Goal: Communication & Community: Answer question/provide support

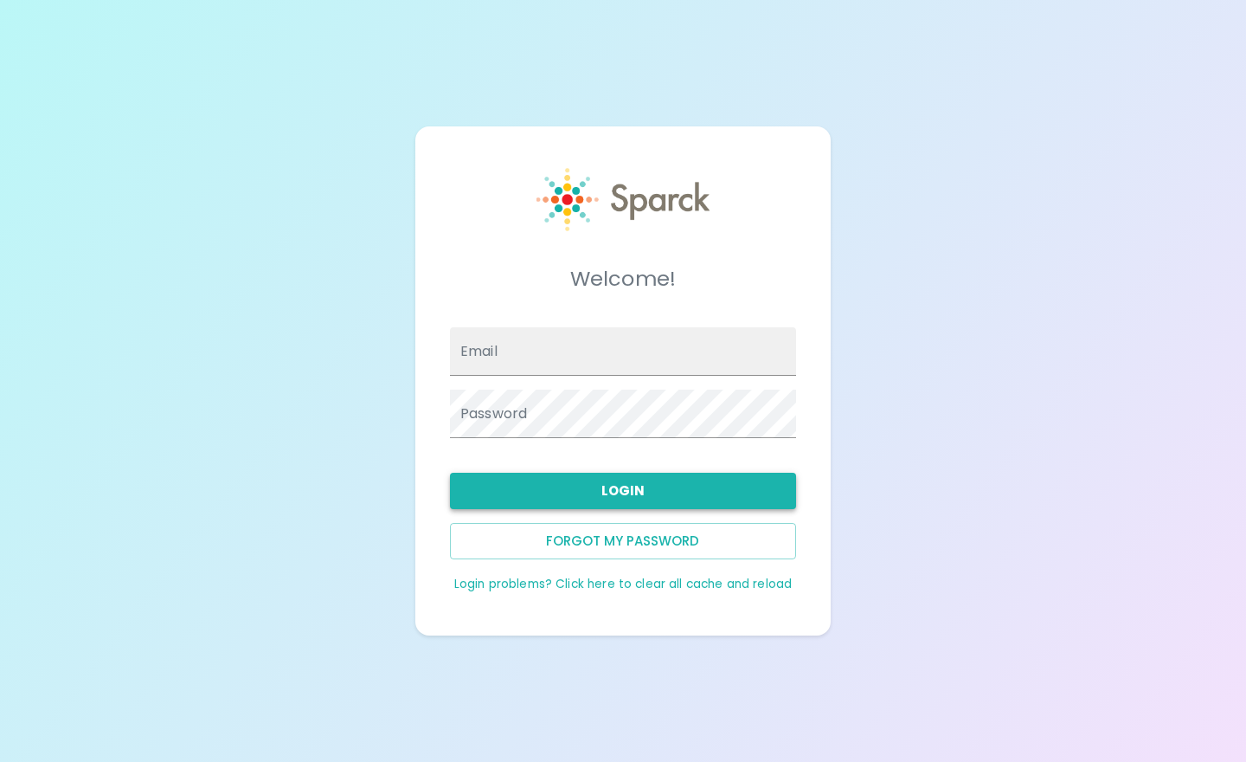
type input "Blopez@SFBayCoffee.com"
click at [651, 485] on button "Login" at bounding box center [623, 491] width 346 height 36
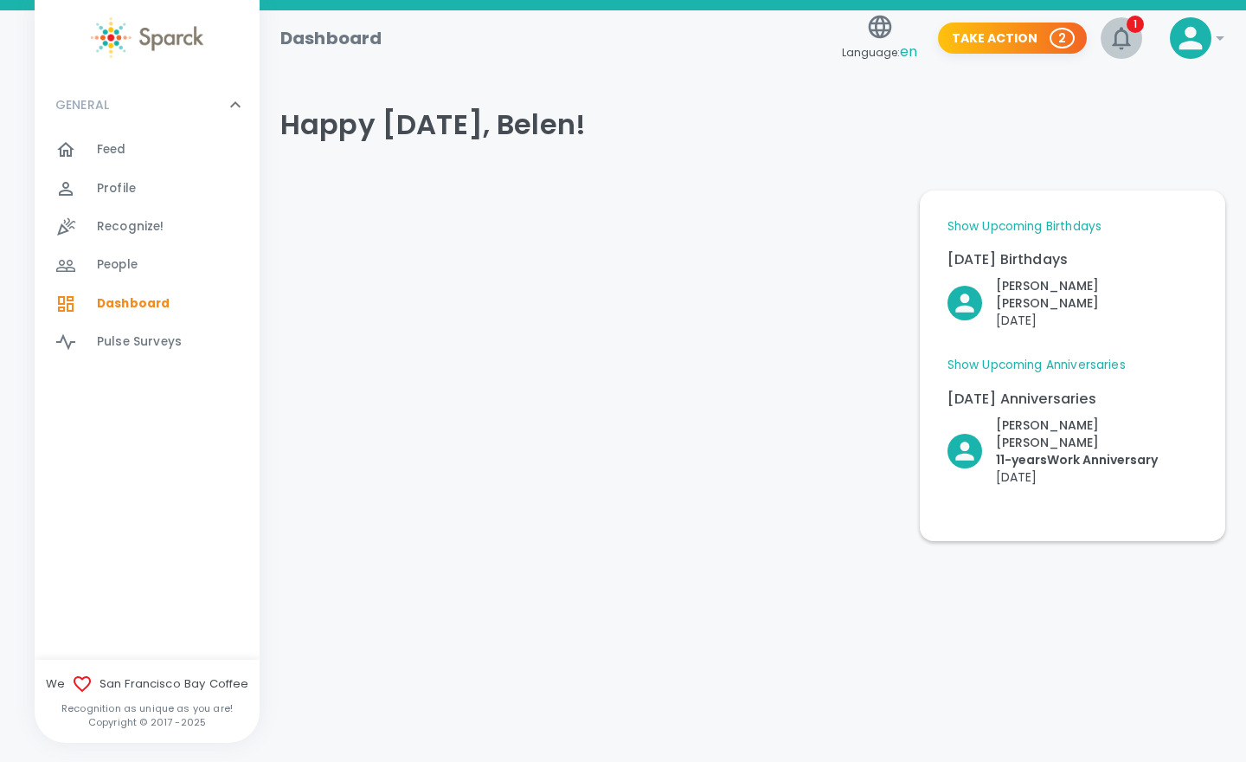
click at [1114, 39] on icon "button" at bounding box center [1122, 38] width 28 height 28
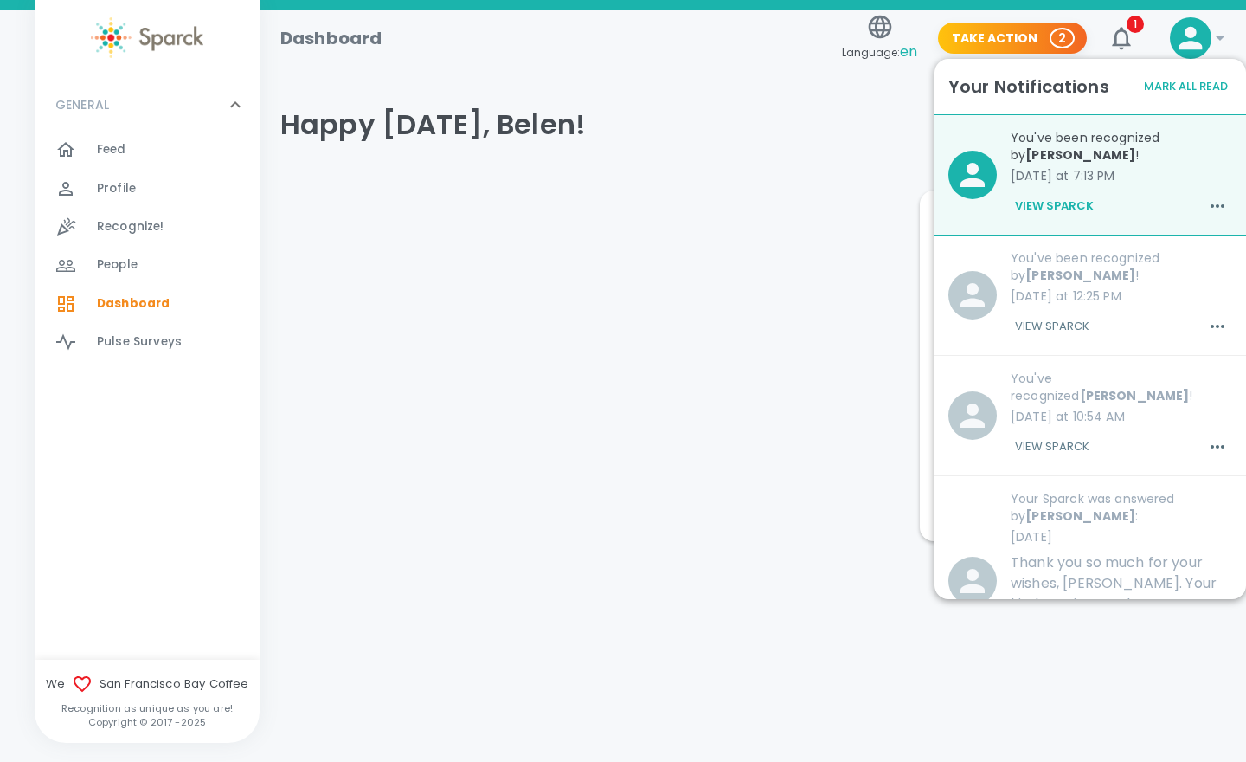
click at [1048, 201] on button "View Sparck" at bounding box center [1054, 205] width 87 height 29
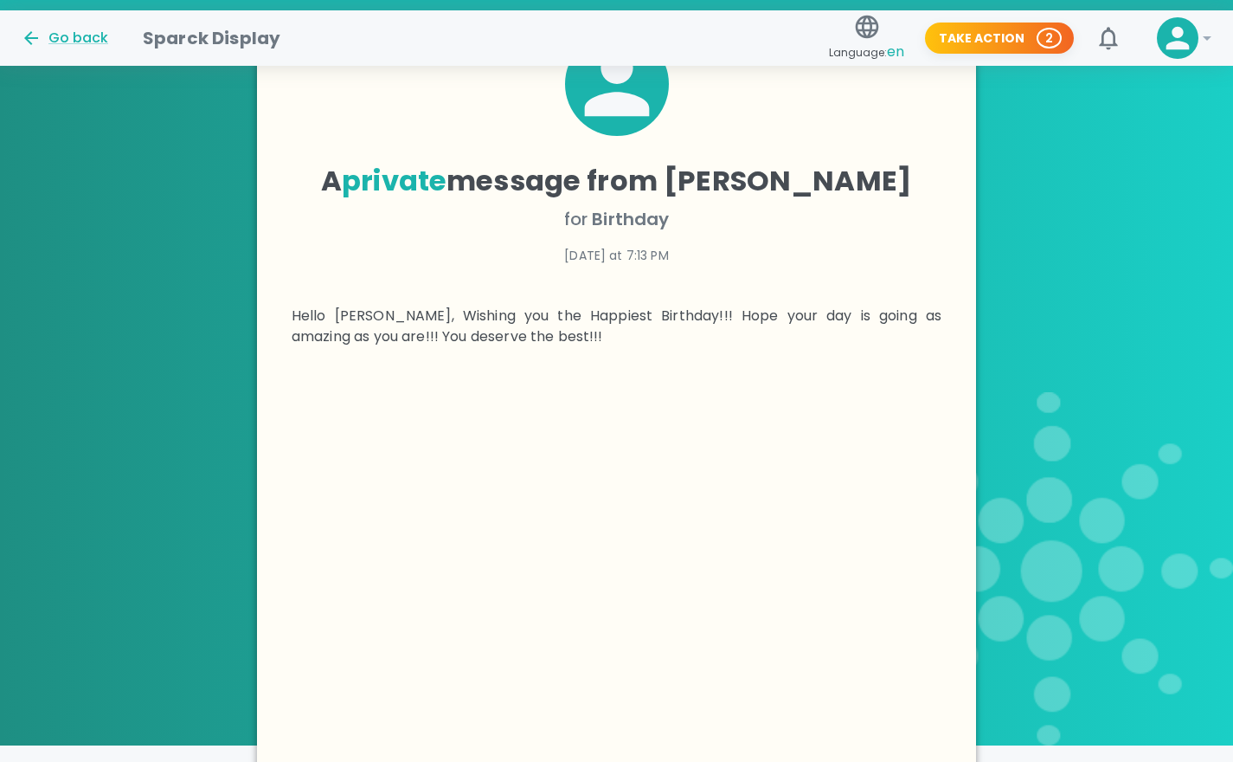
scroll to position [414, 0]
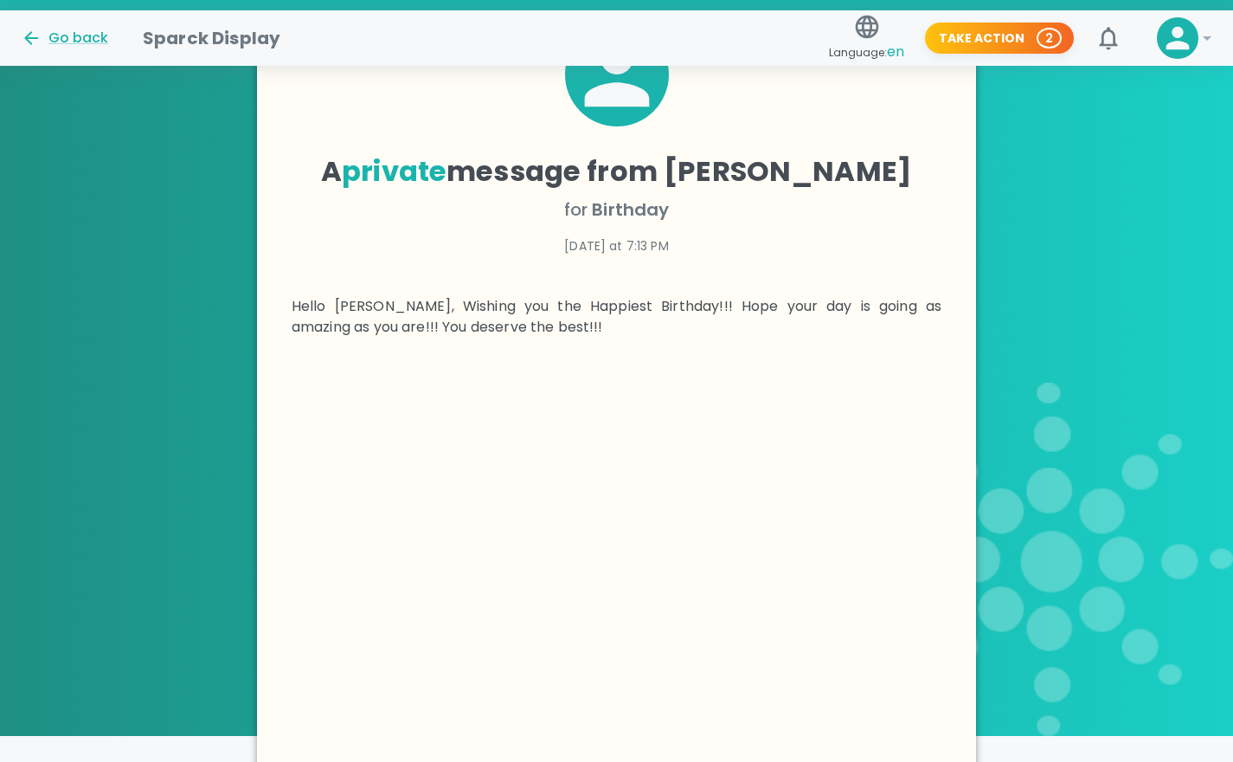
click at [827, 495] on div at bounding box center [616, 567] width 719 height 405
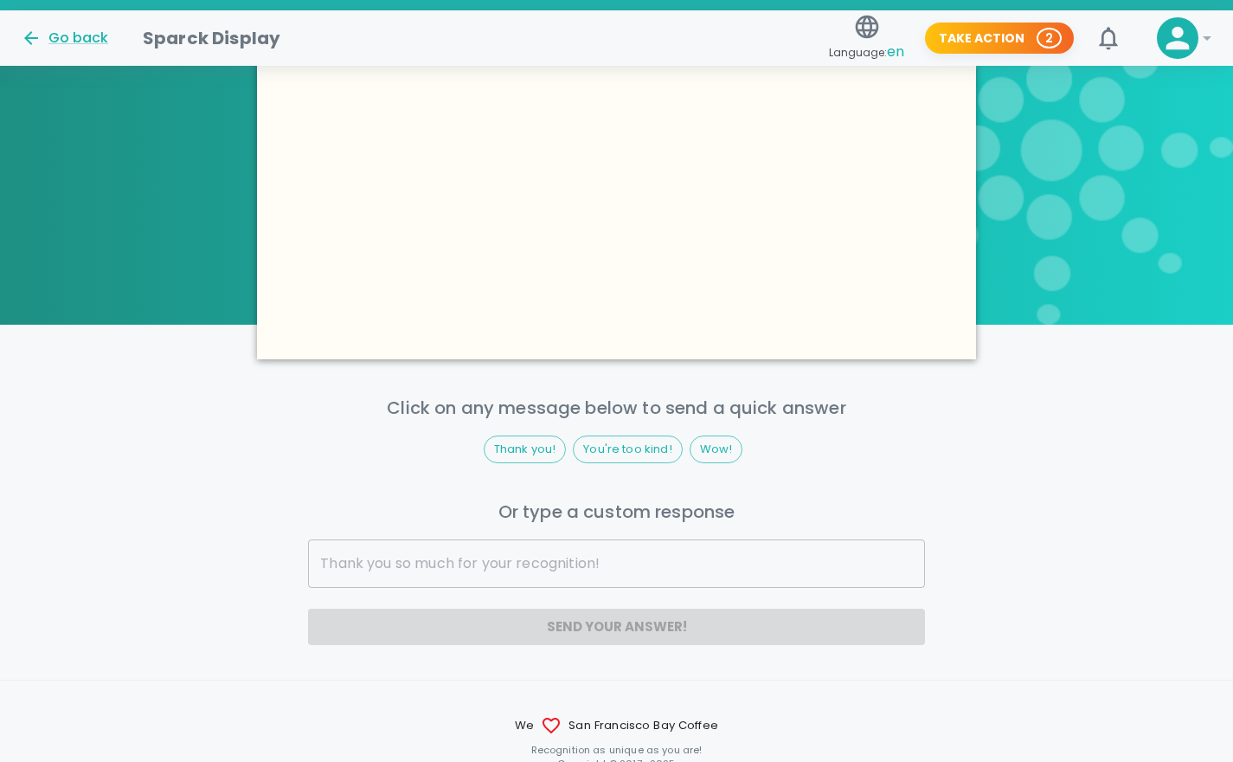
scroll to position [826, 0]
click at [446, 558] on input "text" at bounding box center [616, 562] width 617 height 48
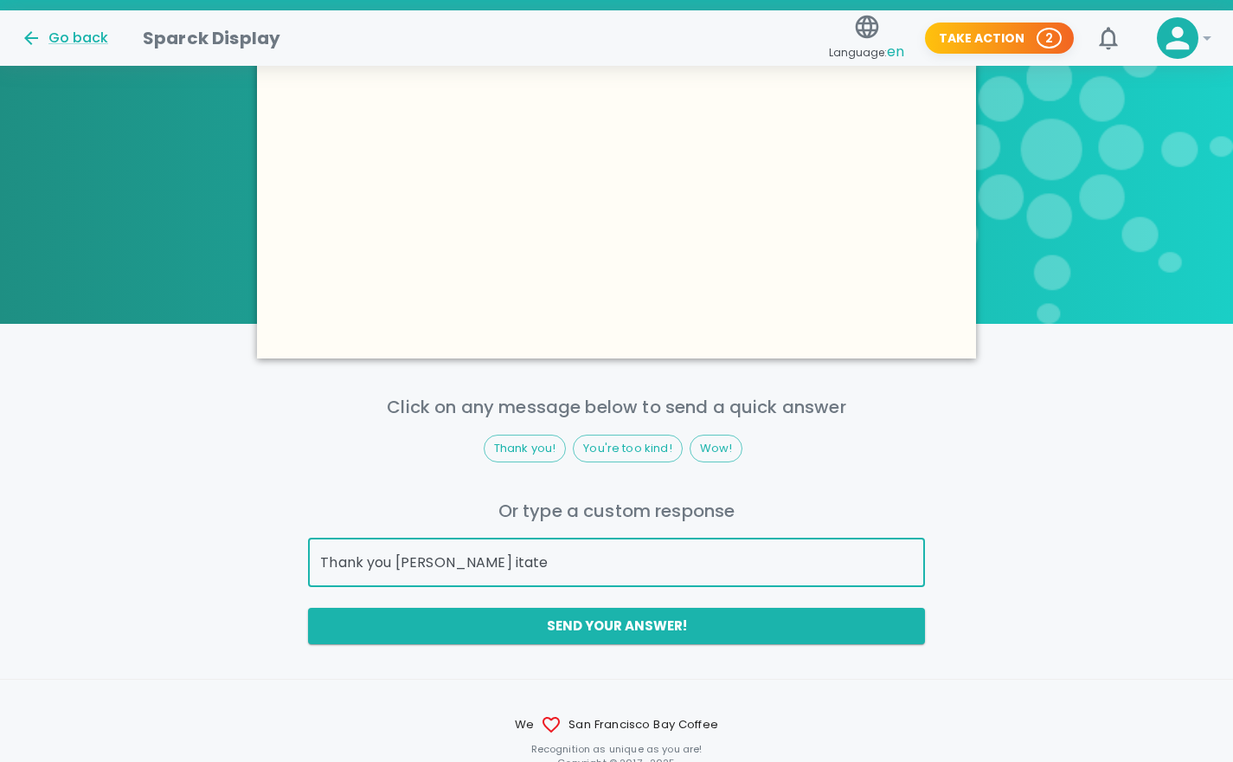
click at [497, 544] on input "Thank you Jasvir itate" at bounding box center [616, 562] width 617 height 48
click at [537, 562] on input "Thank you Jasvir i appratite" at bounding box center [616, 562] width 617 height 48
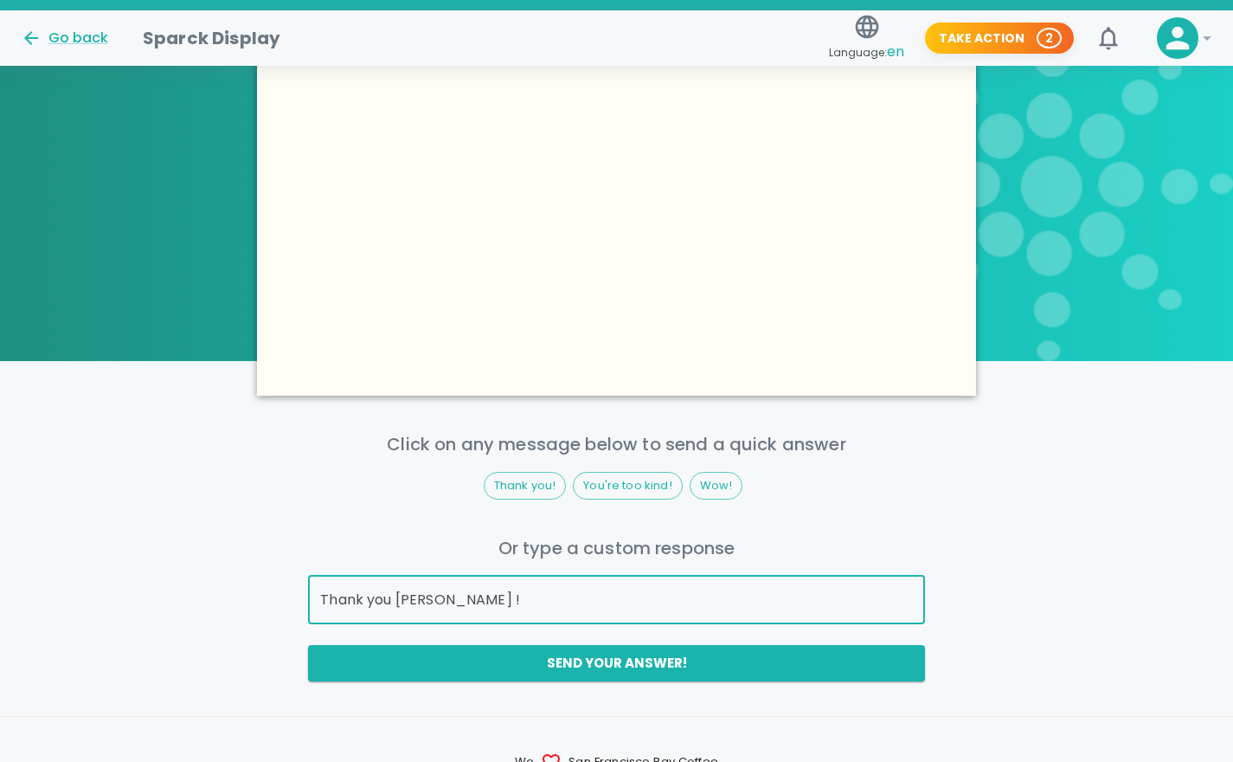
scroll to position [818, 0]
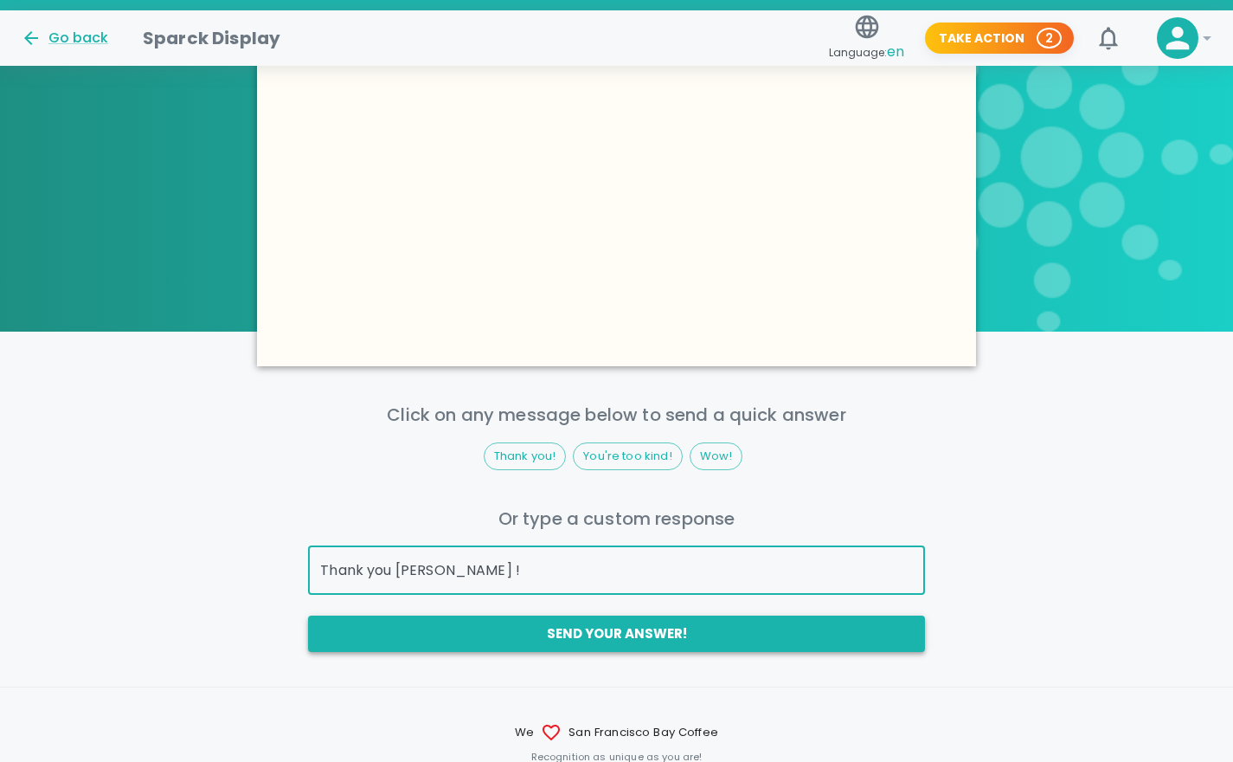
type input "Thank you Jasvir !"
click at [563, 630] on button "Send your answer!" at bounding box center [616, 633] width 617 height 36
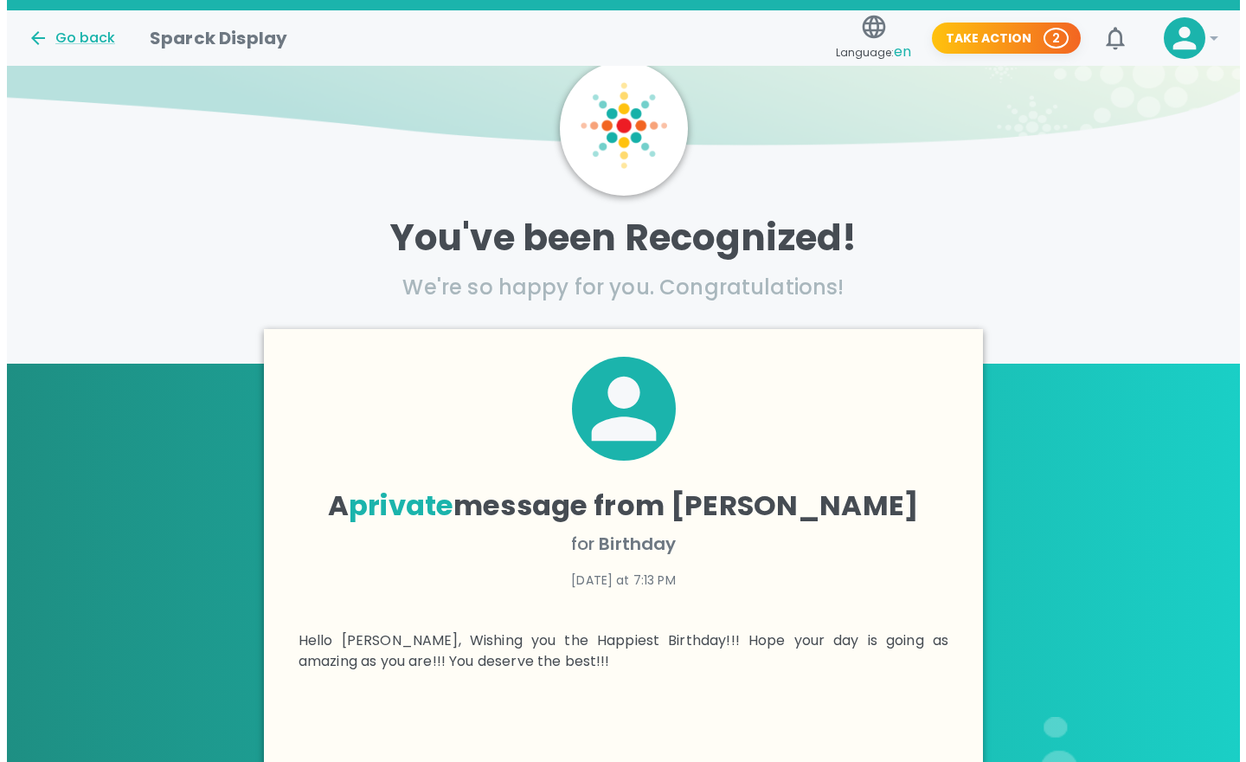
scroll to position [0, 0]
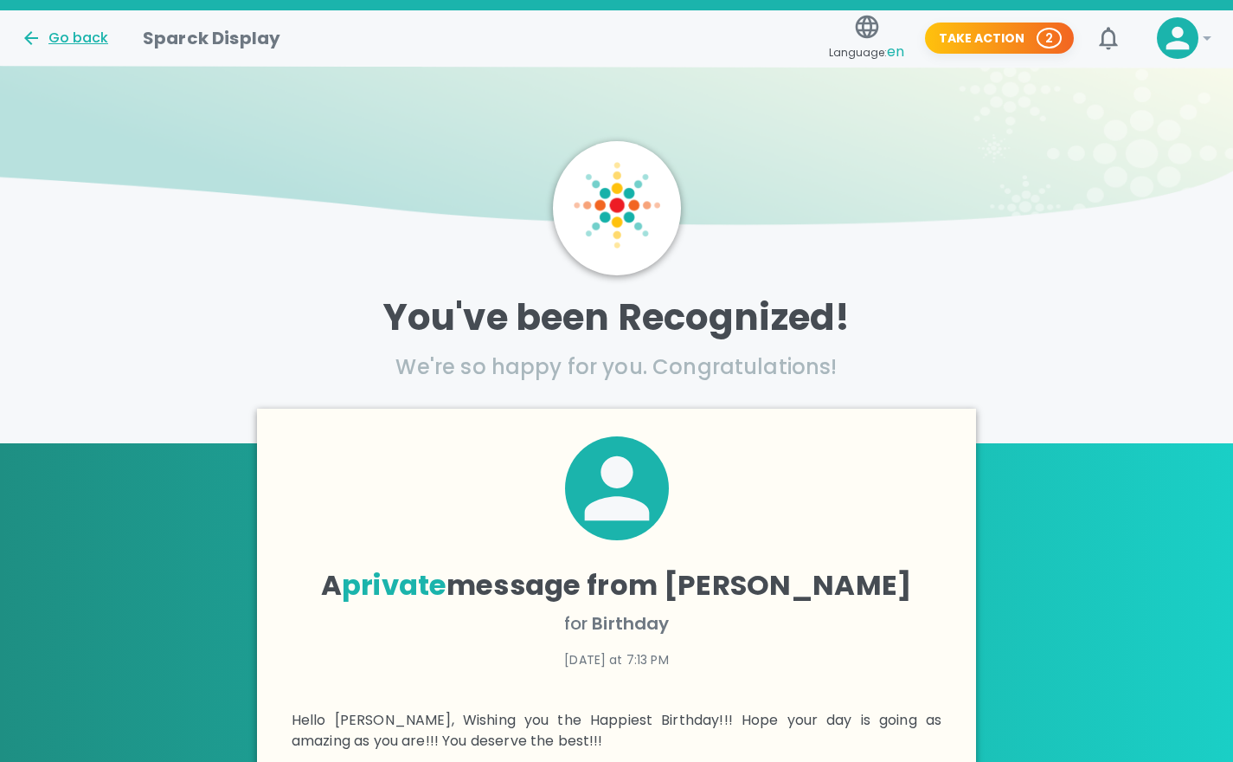
click at [86, 36] on div "Go back" at bounding box center [64, 38] width 87 height 21
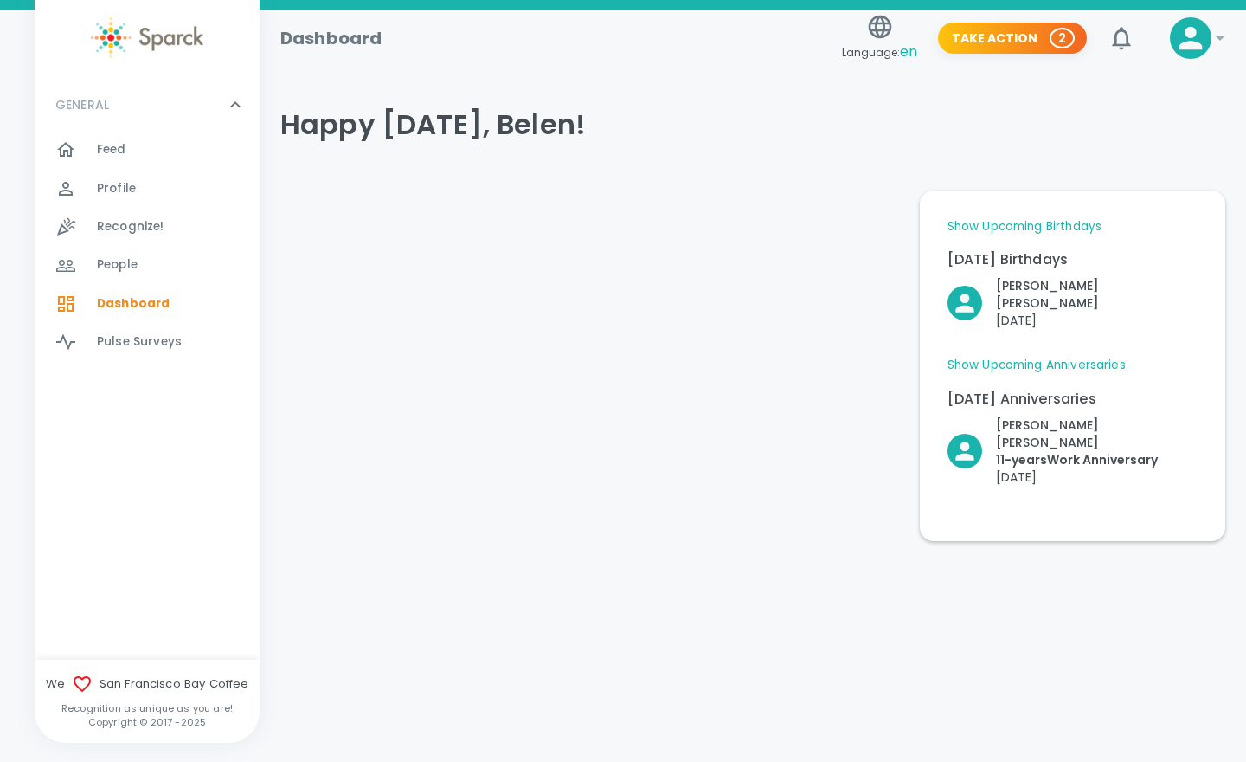
click at [96, 146] on div at bounding box center [76, 149] width 42 height 21
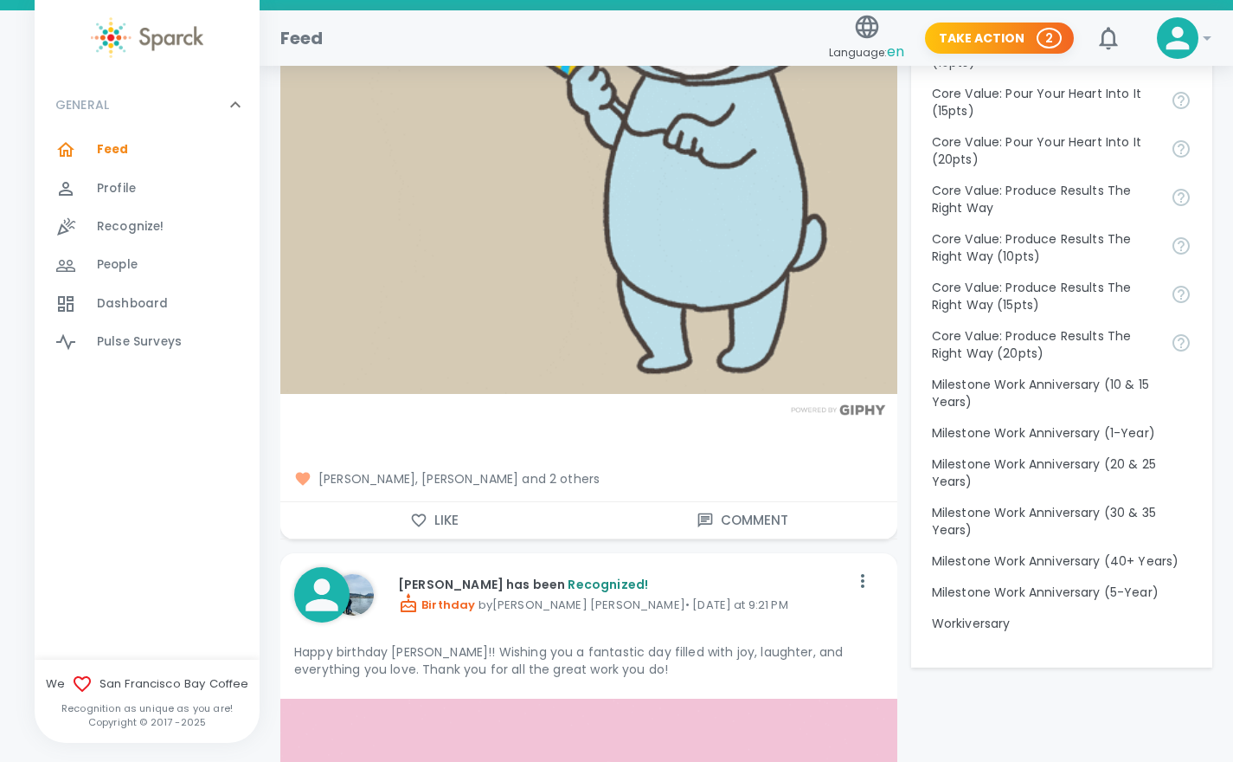
scroll to position [1648, 0]
click at [422, 513] on icon "button" at bounding box center [419, 519] width 15 height 13
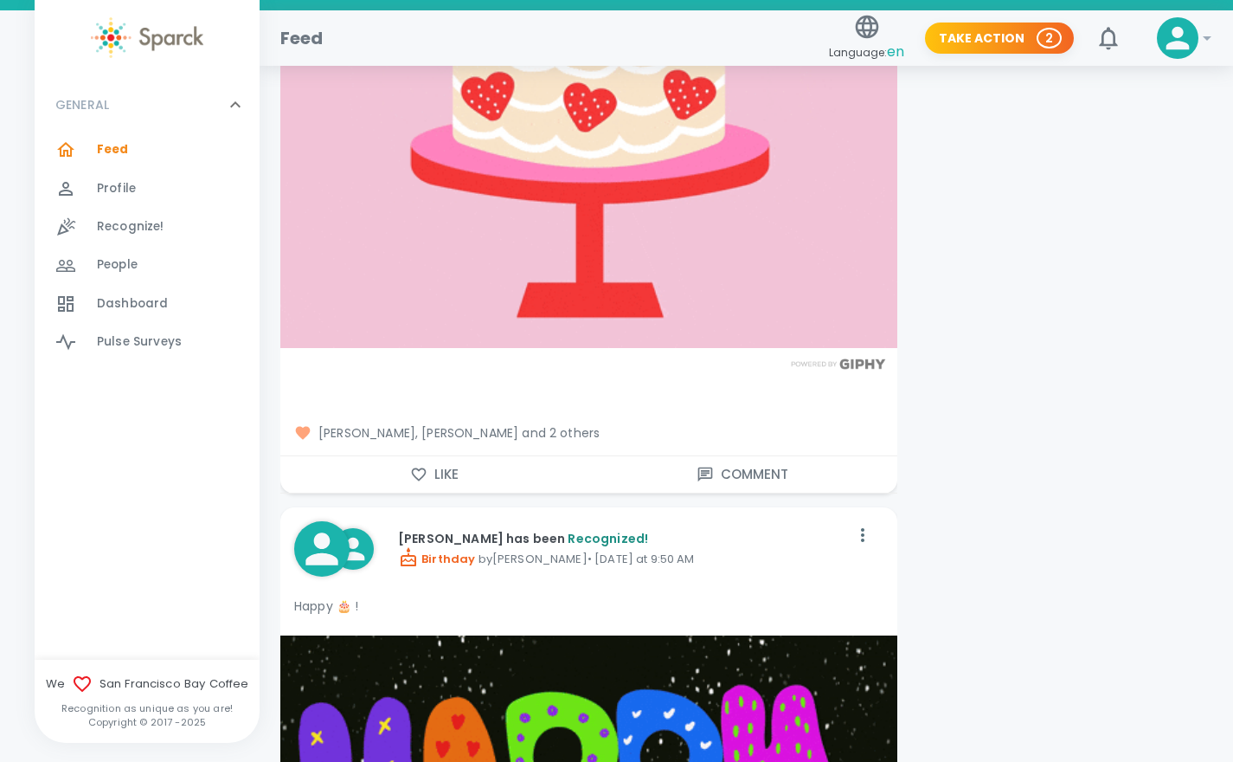
scroll to position [2616, 0]
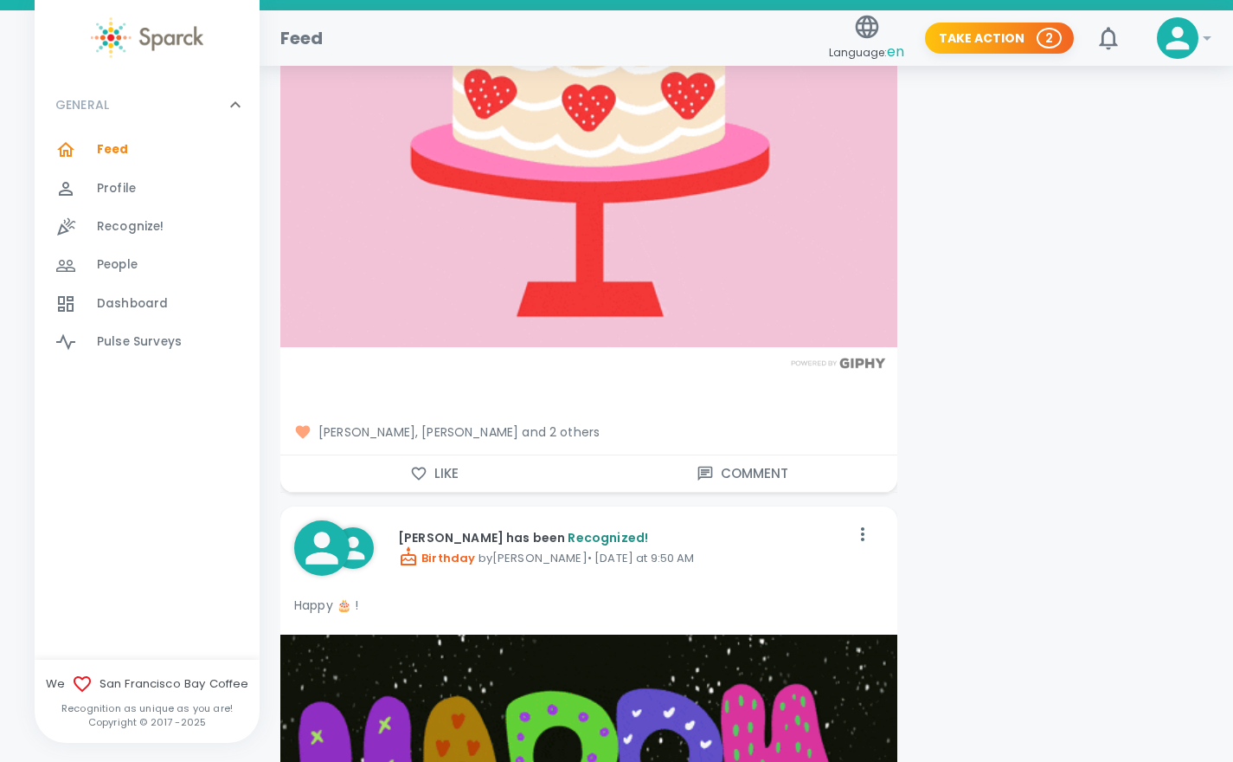
click at [422, 473] on icon "button" at bounding box center [418, 473] width 17 height 17
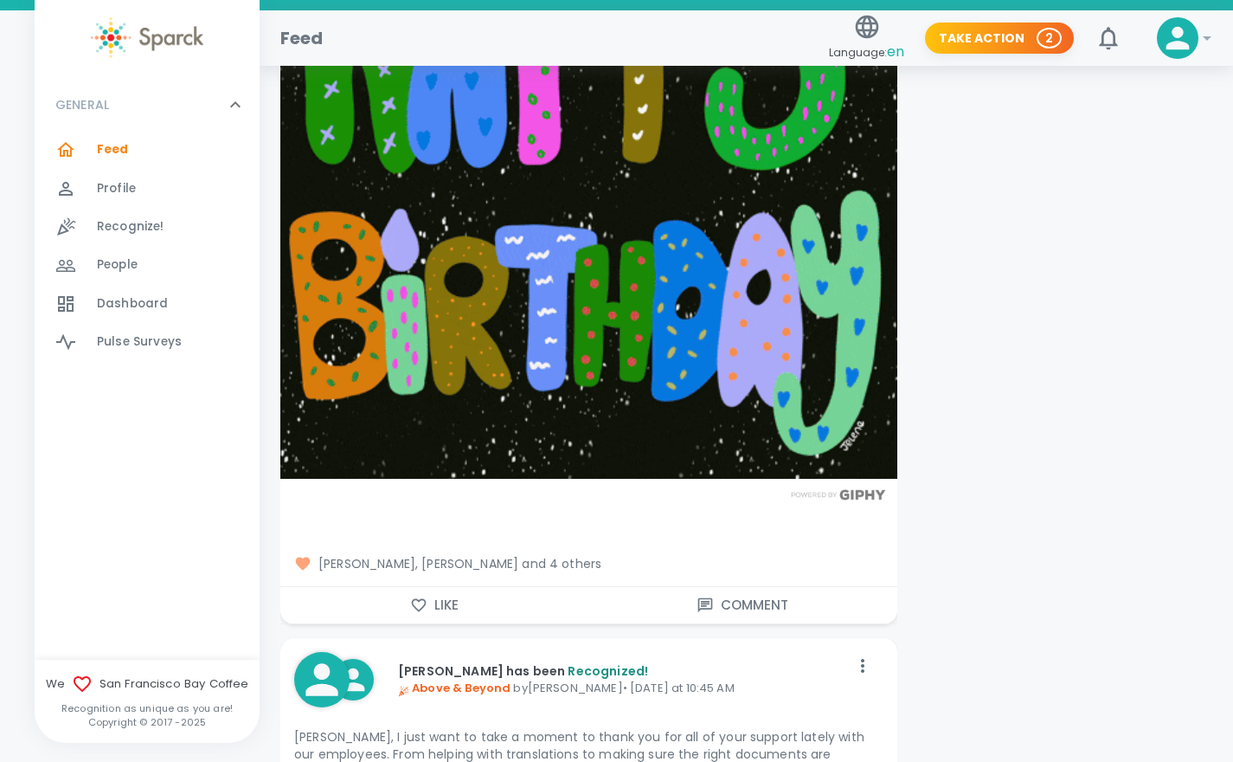
scroll to position [3391, 0]
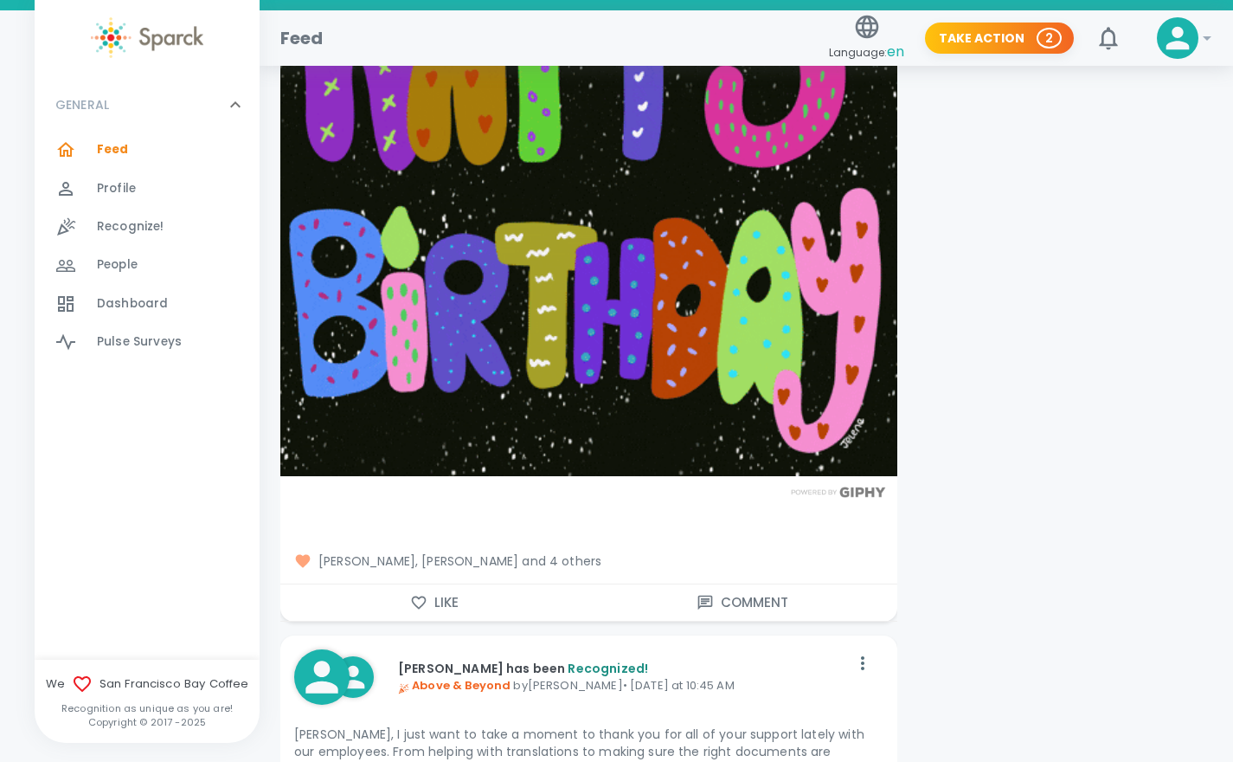
click at [414, 597] on icon "button" at bounding box center [419, 601] width 15 height 13
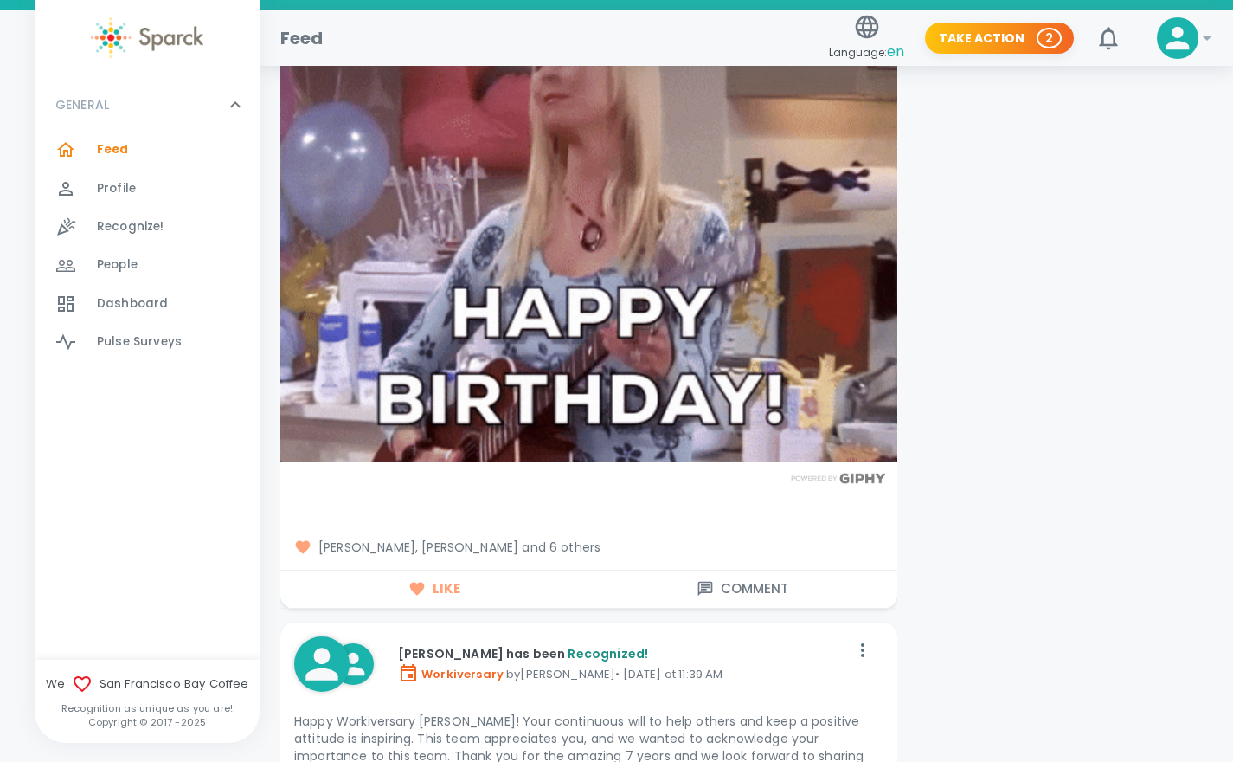
scroll to position [6960, 0]
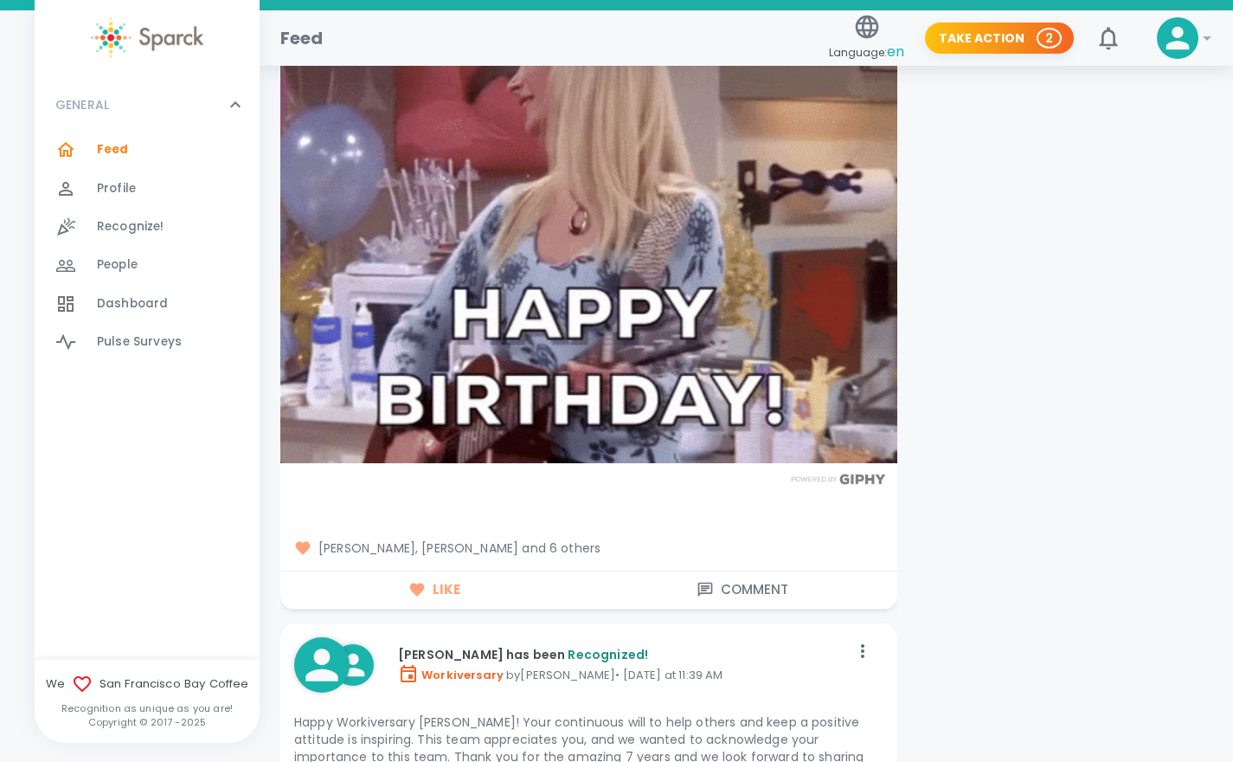
click at [499, 545] on span "[PERSON_NAME], [PERSON_NAME] and 6 others" at bounding box center [588, 547] width 589 height 17
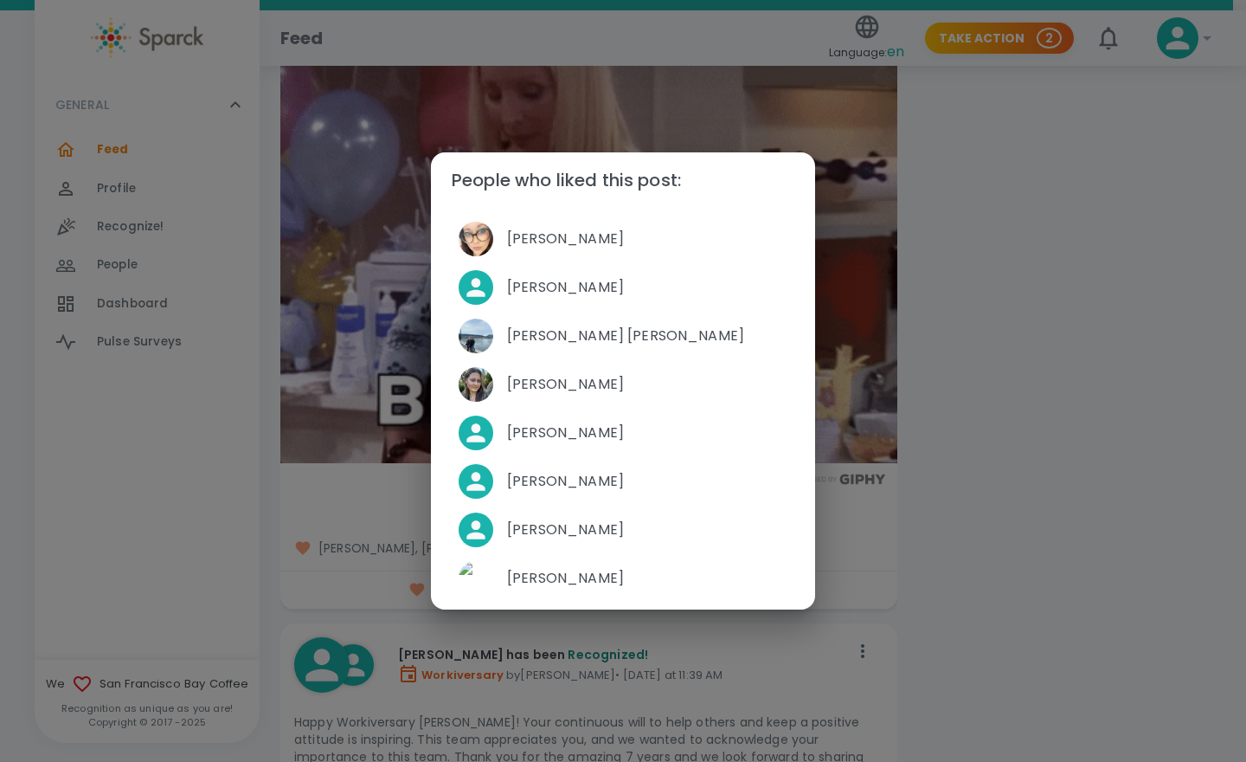
click at [1036, 444] on div "People who liked this post: [PERSON_NAME] [PERSON_NAME] [PERSON_NAME] [PERSON_N…" at bounding box center [623, 381] width 1246 height 762
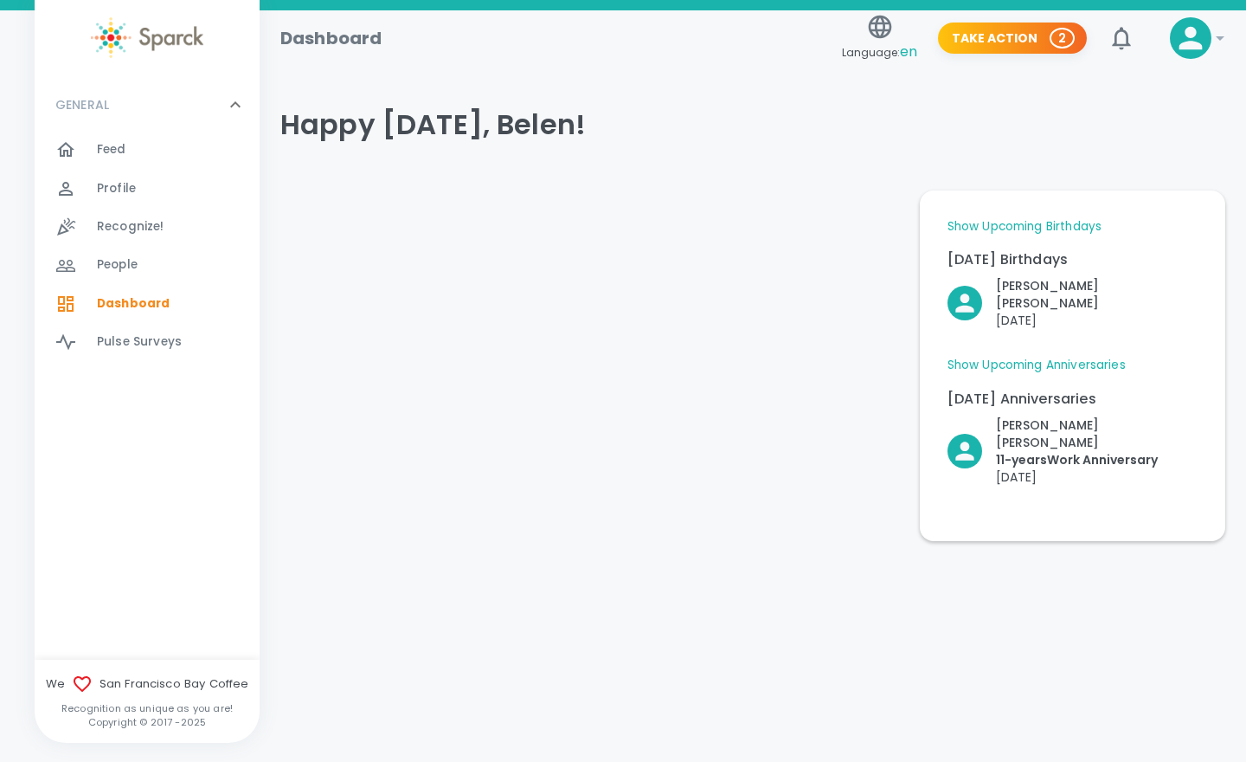
click at [119, 158] on span "Feed" at bounding box center [111, 149] width 29 height 17
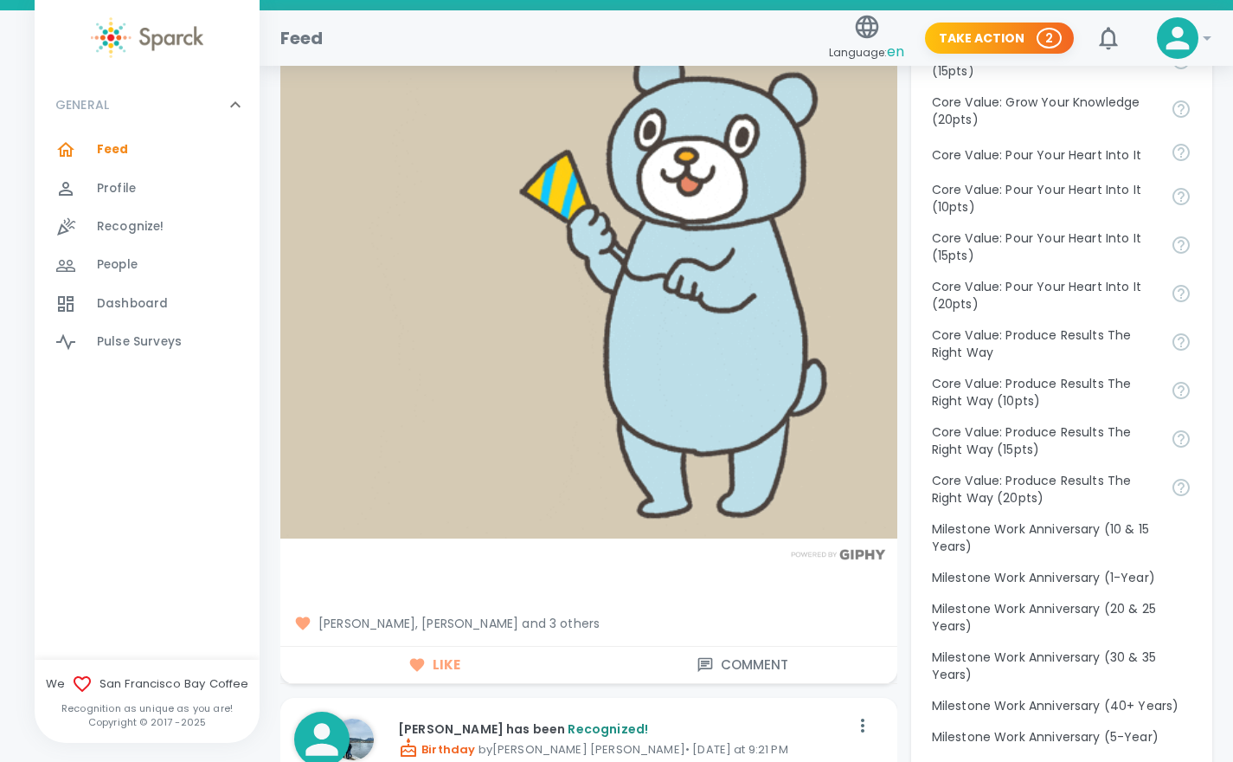
scroll to position [1501, 0]
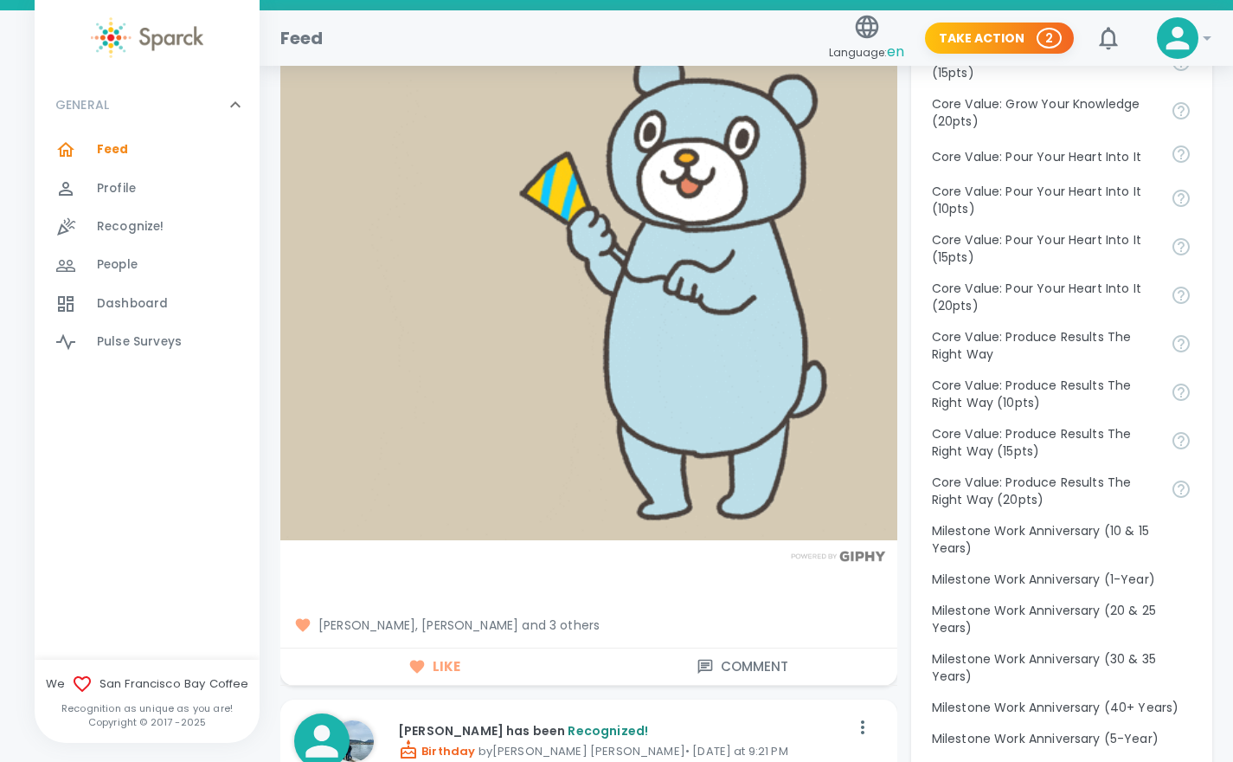
click at [579, 623] on span "[PERSON_NAME], [PERSON_NAME] and 3 others" at bounding box center [588, 624] width 589 height 17
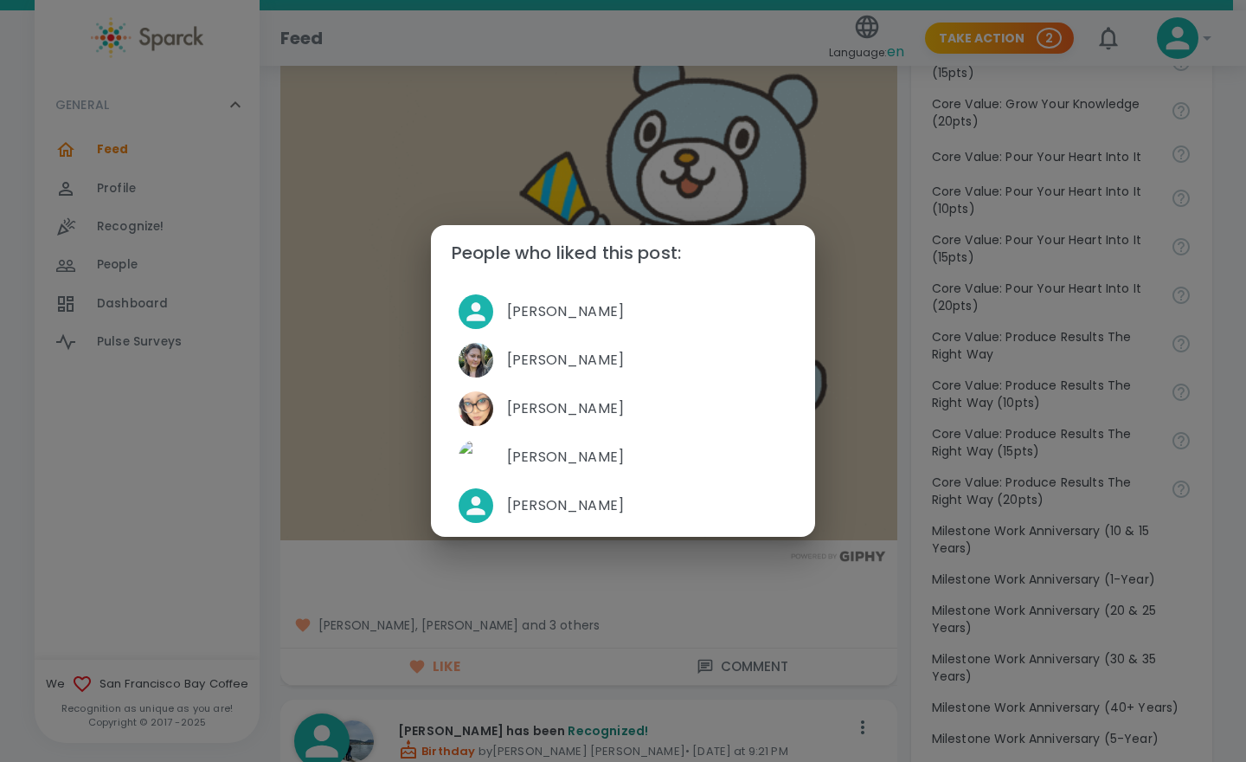
click at [725, 576] on div "People who liked this post: Belen Caro Lopez Mackenzie Vega Favi Ruiz David Gut…" at bounding box center [623, 381] width 1246 height 762
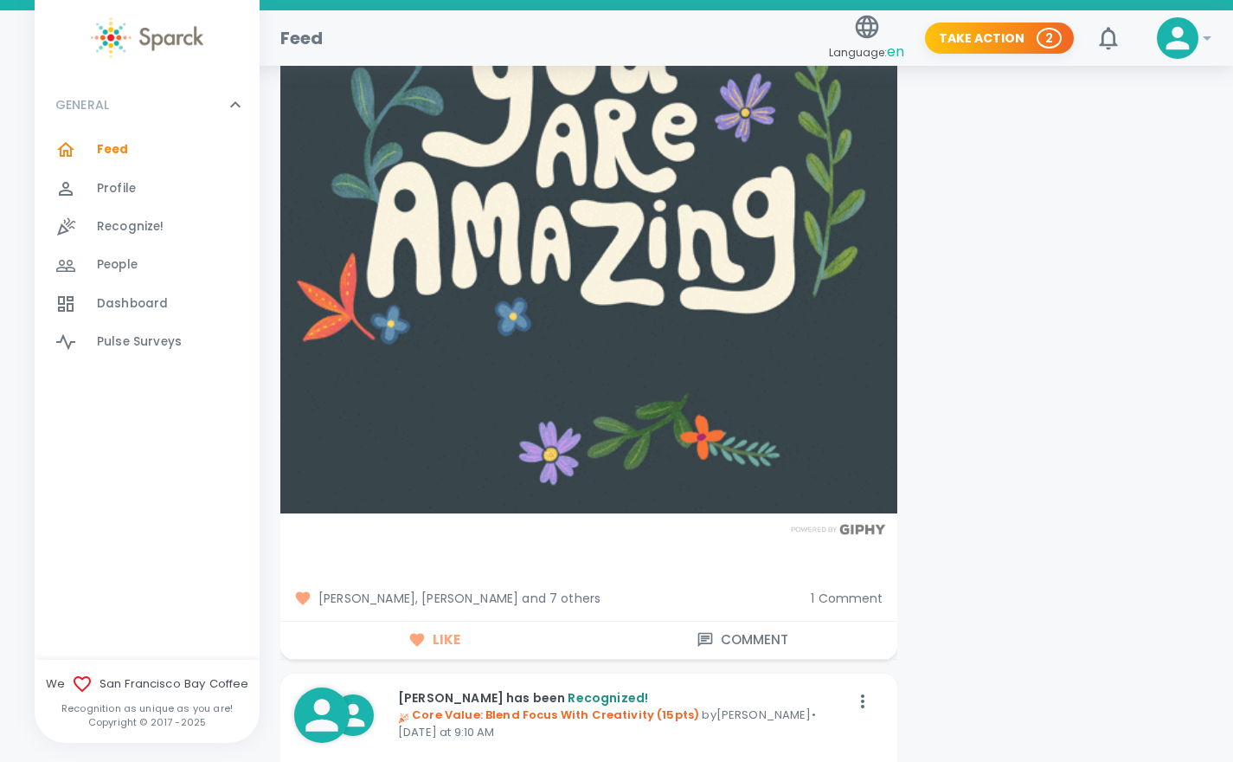
scroll to position [7865, 0]
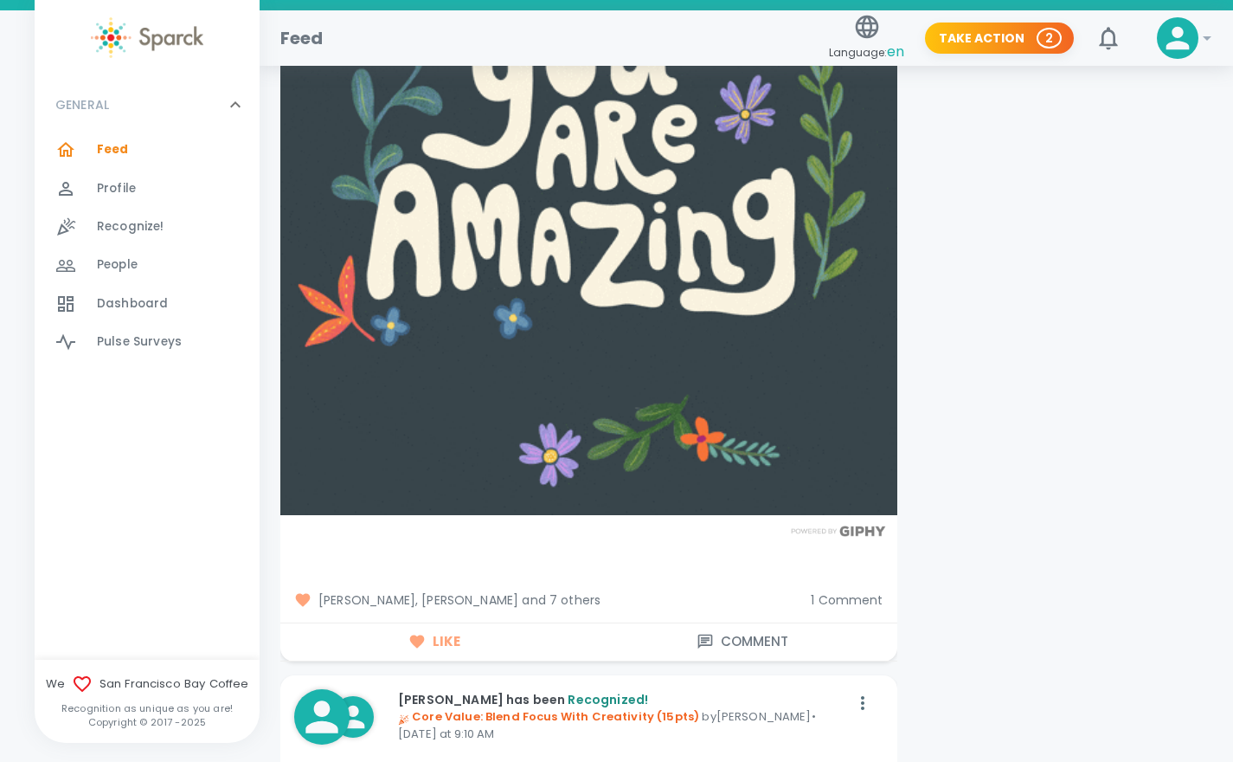
click at [546, 591] on span "[PERSON_NAME], [PERSON_NAME] and 7 others" at bounding box center [545, 599] width 503 height 17
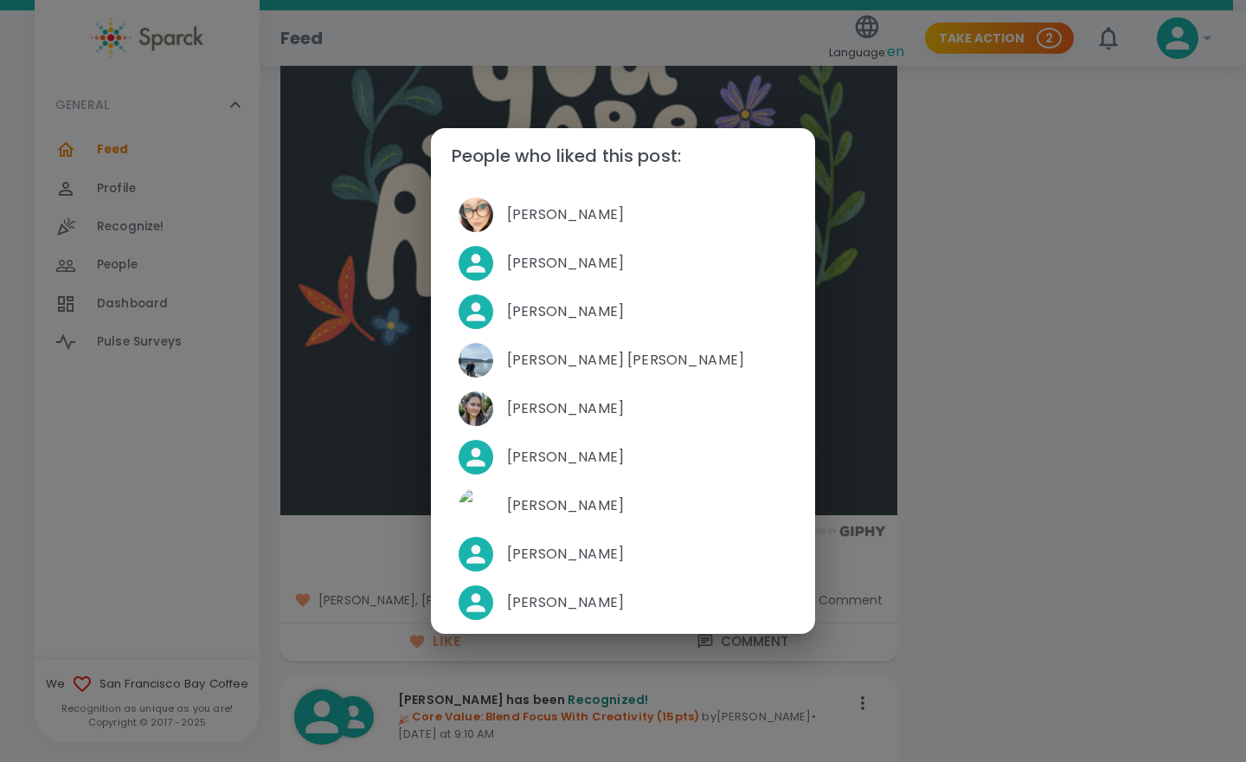
click at [1044, 462] on div "People who liked this post: Favi Ruiz Yesenia Ruvalcaba Eric Ansaldo Anna Belle…" at bounding box center [623, 381] width 1246 height 762
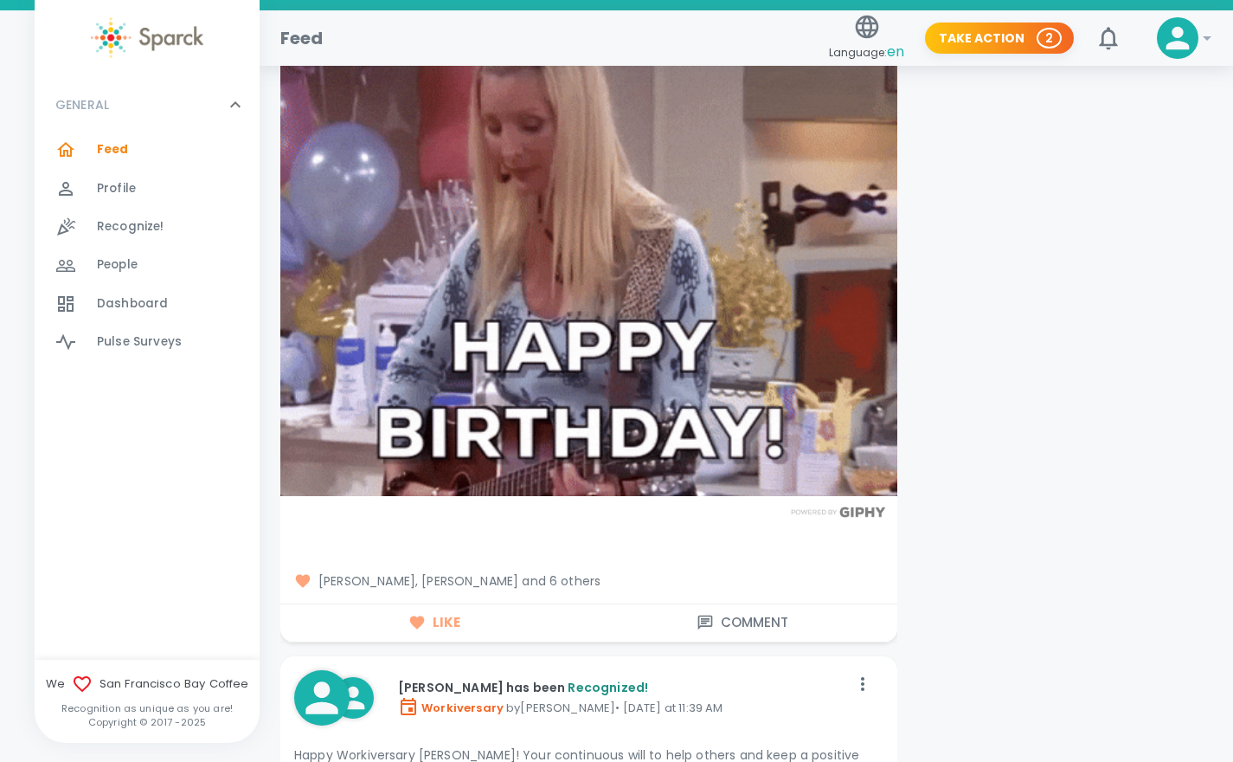
scroll to position [6929, 0]
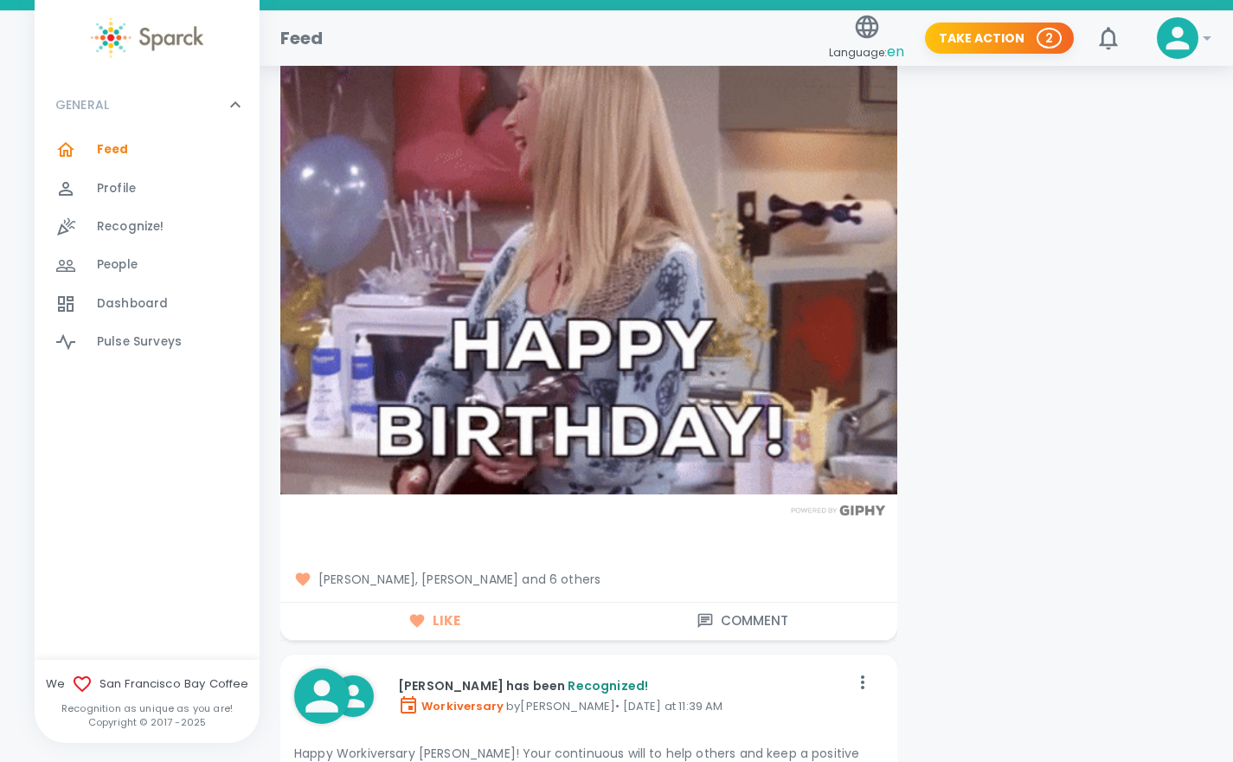
click at [524, 572] on span "[PERSON_NAME], [PERSON_NAME] and 6 others" at bounding box center [588, 578] width 589 height 17
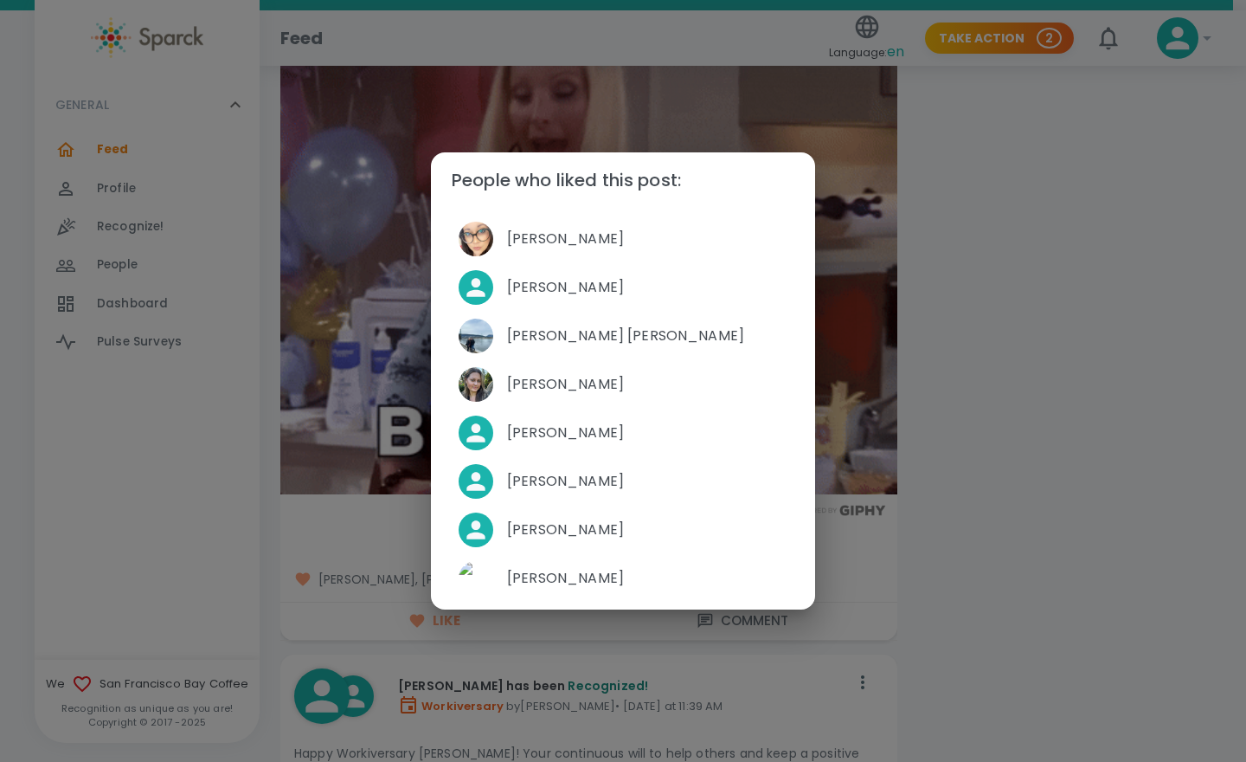
click at [1073, 429] on div "People who liked this post: [PERSON_NAME] [PERSON_NAME] [PERSON_NAME] [PERSON_N…" at bounding box center [623, 381] width 1246 height 762
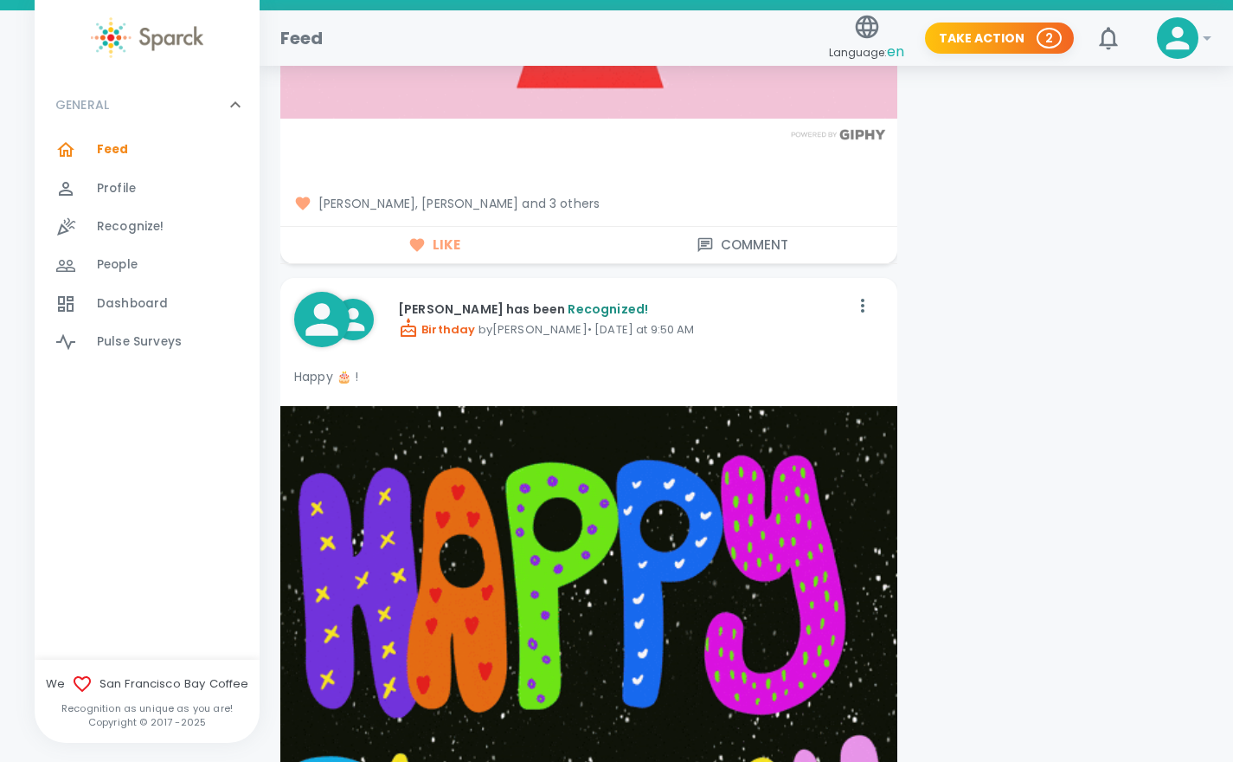
scroll to position [2845, 0]
